Goal: Information Seeking & Learning: Learn about a topic

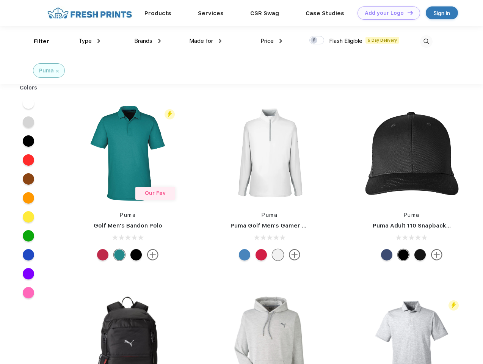
scroll to position [0, 0]
click at [386, 13] on link "Add your Logo Design Tool" at bounding box center [389, 12] width 63 height 13
click at [0, 0] on div "Design Tool" at bounding box center [0, 0] width 0 height 0
click at [407, 13] on link "Add your Logo Design Tool" at bounding box center [389, 12] width 63 height 13
click at [36, 41] on div "Filter" at bounding box center [42, 41] width 16 height 9
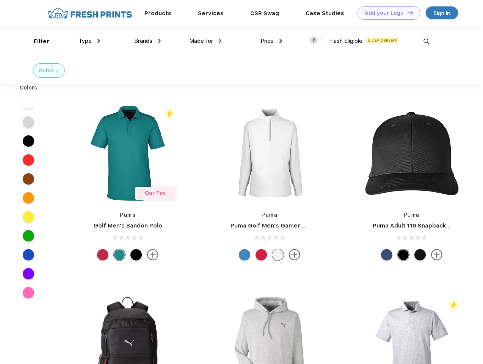
click at [89, 41] on span "Type" at bounding box center [84, 41] width 13 height 7
click at [147, 41] on span "Brands" at bounding box center [143, 41] width 18 height 7
click at [206, 41] on span "Made for" at bounding box center [201, 41] width 24 height 7
click at [271, 41] on span "Price" at bounding box center [266, 41] width 13 height 7
click at [317, 41] on div at bounding box center [316, 40] width 15 height 8
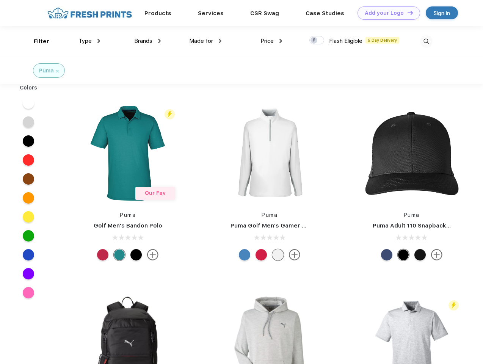
click at [314, 41] on input "checkbox" at bounding box center [311, 38] width 5 height 5
click at [426, 41] on img at bounding box center [426, 41] width 13 height 13
